Goal: Task Accomplishment & Management: Complete application form

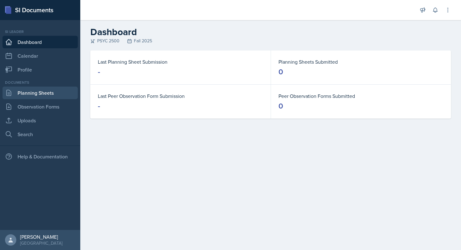
click at [60, 90] on link "Planning Sheets" at bounding box center [40, 92] width 75 height 13
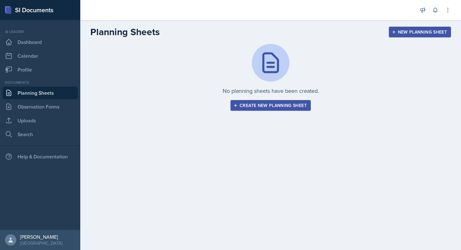
click at [253, 103] on div "Create new planning sheet" at bounding box center [270, 105] width 72 height 5
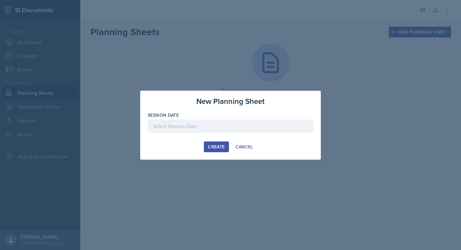
click at [232, 127] on div at bounding box center [230, 125] width 165 height 13
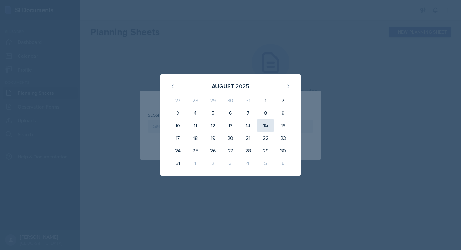
click at [264, 127] on div "15" at bounding box center [266, 125] width 18 height 13
type input "[DATE]"
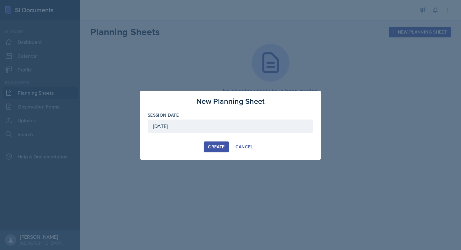
click at [221, 145] on div "Create" at bounding box center [216, 146] width 17 height 5
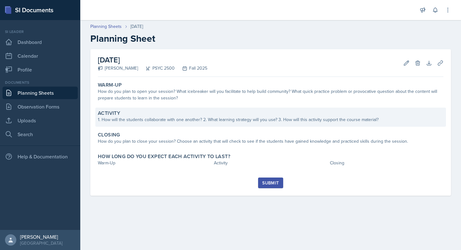
click at [233, 114] on div "Activity" at bounding box center [270, 113] width 345 height 6
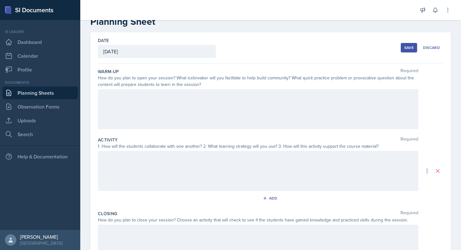
click at [224, 106] on div at bounding box center [258, 109] width 320 height 40
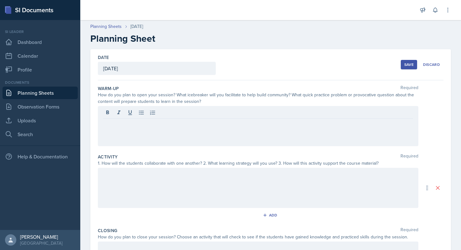
click at [189, 186] on div at bounding box center [258, 188] width 320 height 40
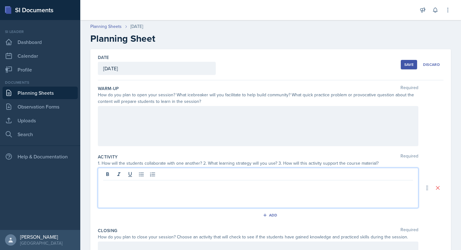
click at [188, 134] on div at bounding box center [258, 126] width 320 height 40
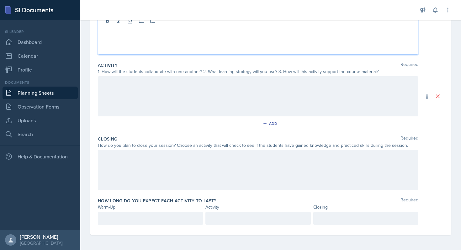
scroll to position [18, 0]
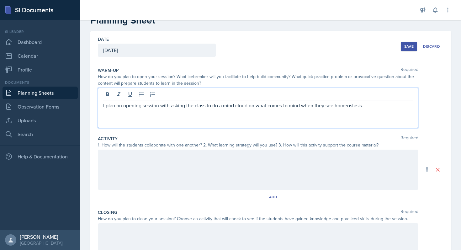
click at [206, 164] on div at bounding box center [258, 169] width 320 height 40
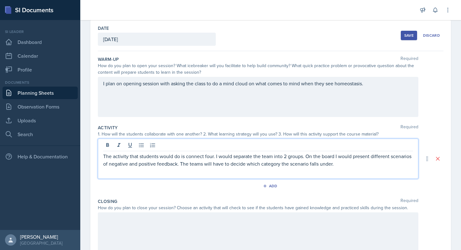
click at [382, 162] on p "The activity that students would do is connect four. I would separate the team …" at bounding box center [258, 159] width 310 height 15
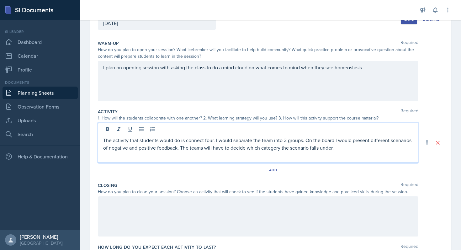
scroll to position [49, 0]
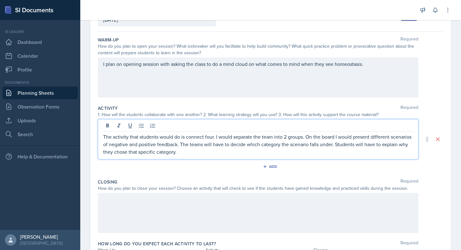
click at [303, 206] on div at bounding box center [258, 213] width 320 height 40
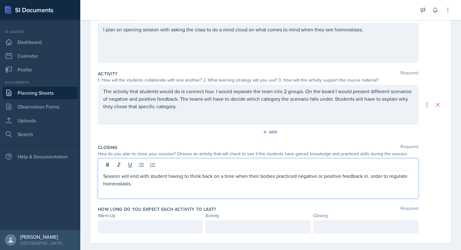
scroll to position [91, 0]
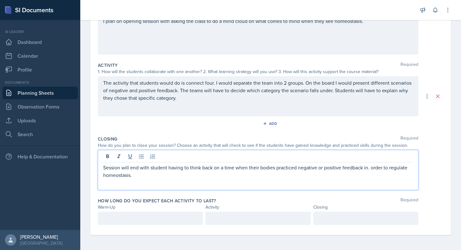
click at [190, 220] on p at bounding box center [150, 218] width 94 height 8
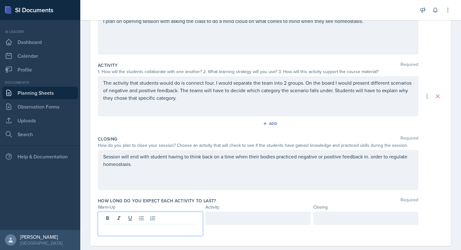
scroll to position [102, 0]
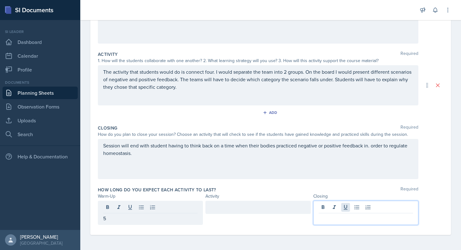
click at [345, 210] on div at bounding box center [365, 213] width 105 height 24
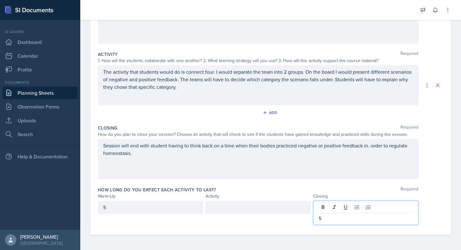
click at [240, 209] on div at bounding box center [257, 207] width 105 height 13
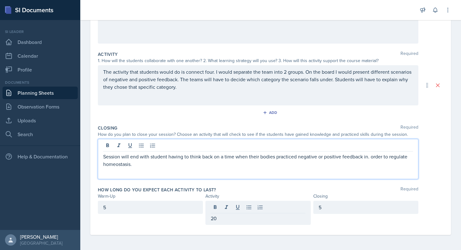
click at [228, 148] on div "Session will end with student having to think back on a time when their bodies …" at bounding box center [258, 159] width 320 height 40
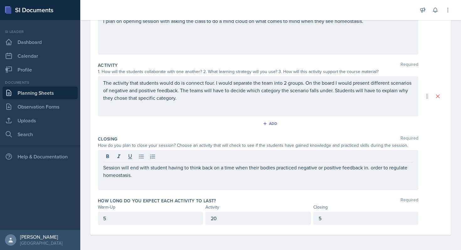
click at [246, 112] on div "The activity that students would do is connect four. I would separate the team …" at bounding box center [258, 96] width 320 height 40
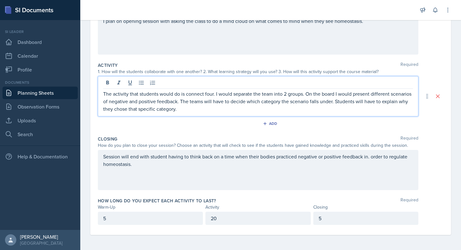
click at [447, 63] on div "Date [DATE] [DATE] 27 28 29 30 31 1 2 3 4 5 6 7 8 9 10 11 12 13 14 15 16 17 18 …" at bounding box center [270, 96] width 360 height 277
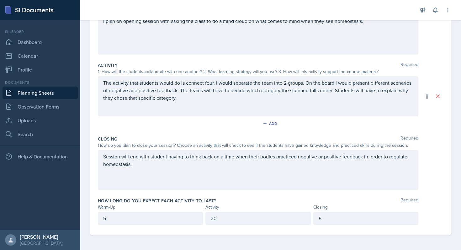
scroll to position [102, 0]
click at [215, 217] on p "20" at bounding box center [258, 218] width 94 height 8
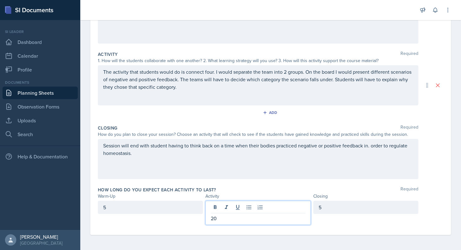
click at [215, 217] on p "20" at bounding box center [258, 218] width 94 height 8
click at [215, 218] on p "20" at bounding box center [258, 218] width 94 height 8
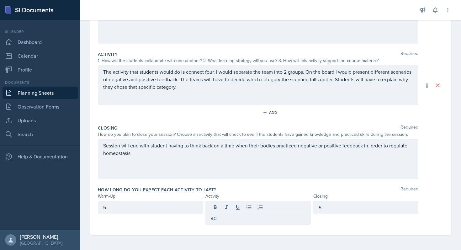
click at [456, 218] on div "Date [DATE] [DATE] 27 28 29 30 31 1 2 3 4 5 6 7 8 9 10 11 12 13 14 15 16 17 18 …" at bounding box center [270, 98] width 380 height 303
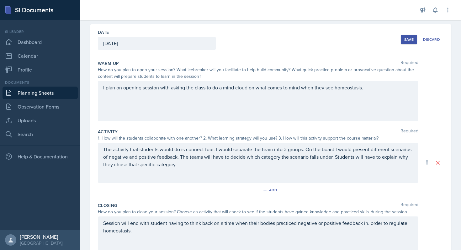
scroll to position [0, 0]
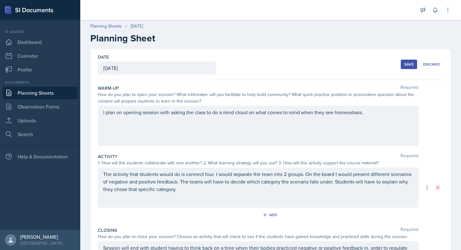
click at [413, 64] on div "Save" at bounding box center [408, 64] width 9 height 5
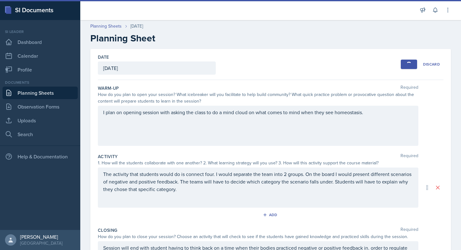
scroll to position [0, 0]
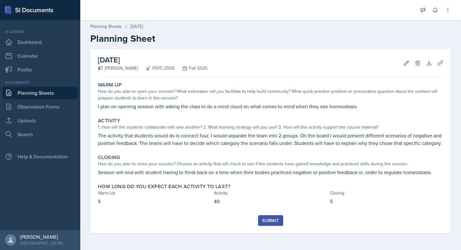
click at [273, 221] on div "Submit" at bounding box center [270, 220] width 17 height 5
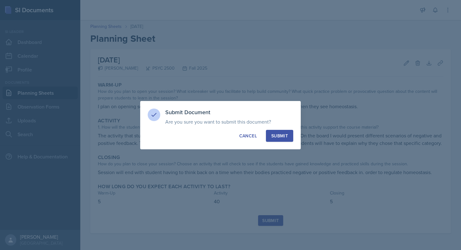
click at [285, 134] on div "Submit" at bounding box center [279, 136] width 17 height 6
